Goal: Find contact information: Find contact information

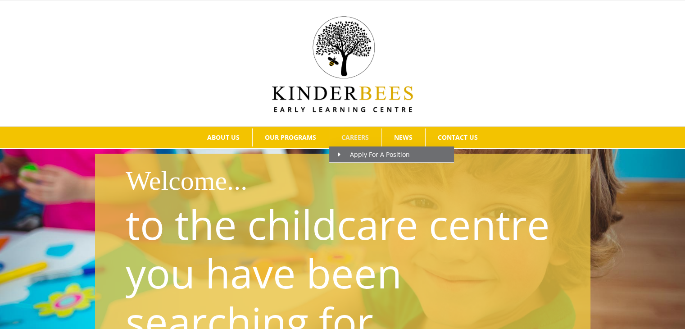
click at [359, 137] on span "CAREERS" at bounding box center [354, 137] width 27 height 6
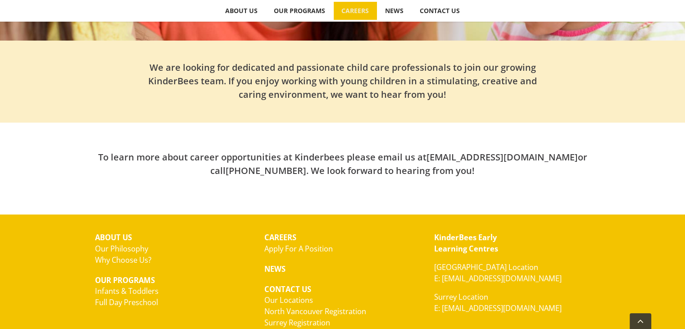
scroll to position [331, 0]
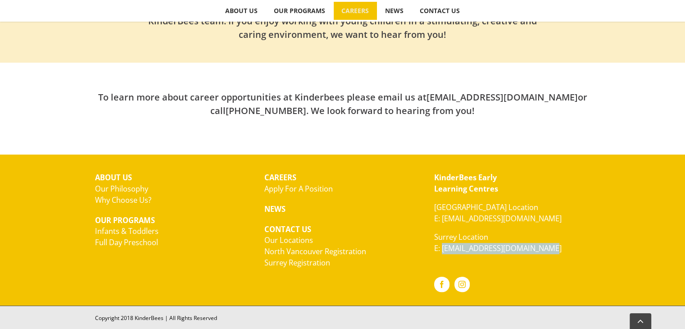
drag, startPoint x: 554, startPoint y: 248, endPoint x: 442, endPoint y: 248, distance: 111.6
click at [442, 248] on p "Surrey Location E: [EMAIL_ADDRESS][DOMAIN_NAME]" at bounding box center [512, 242] width 156 height 23
copy link "[EMAIL_ADDRESS][DOMAIN_NAME]"
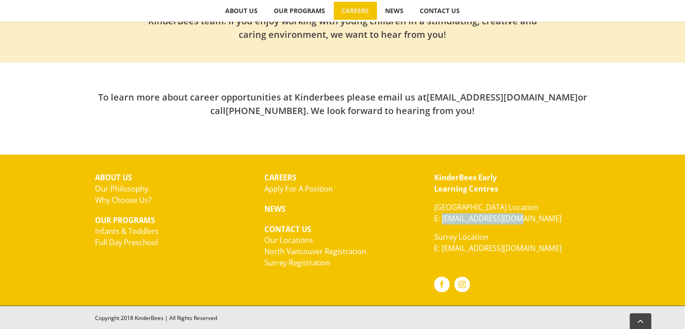
drag, startPoint x: 524, startPoint y: 220, endPoint x: 441, endPoint y: 220, distance: 82.8
click at [441, 220] on p "[GEOGRAPHIC_DATA] Location E: [EMAIL_ADDRESS][DOMAIN_NAME]" at bounding box center [512, 213] width 156 height 23
copy link "[EMAIL_ADDRESS][DOMAIN_NAME]"
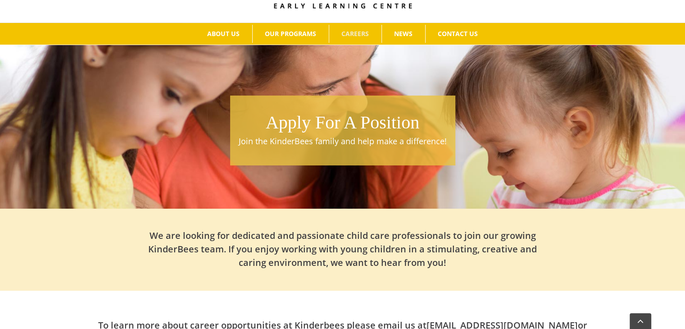
scroll to position [99, 0]
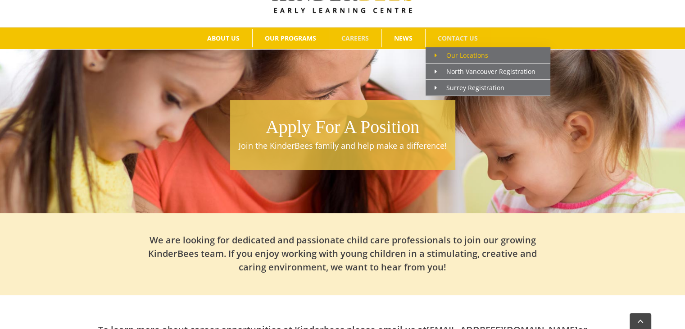
click at [461, 52] on span "Our Locations" at bounding box center [461, 55] width 54 height 9
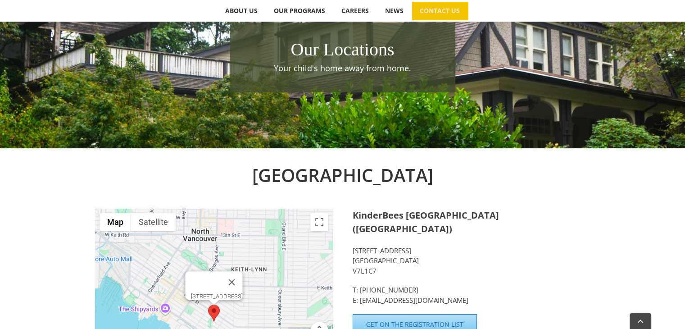
scroll to position [176, 0]
